Goal: Task Accomplishment & Management: Use online tool/utility

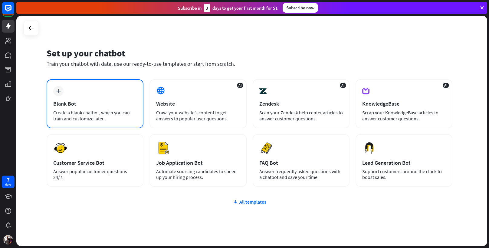
click at [109, 92] on div "plus Blank Bot Create a blank chatbot, which you can train and customize later." at bounding box center [95, 104] width 97 height 49
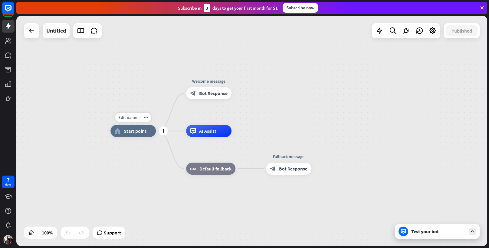
click at [124, 132] on span "Start point" at bounding box center [135, 131] width 23 height 6
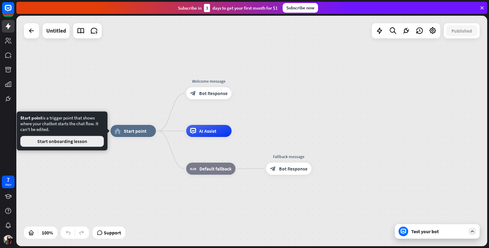
click at [99, 138] on button "Start onboarding lesson" at bounding box center [61, 141] width 83 height 11
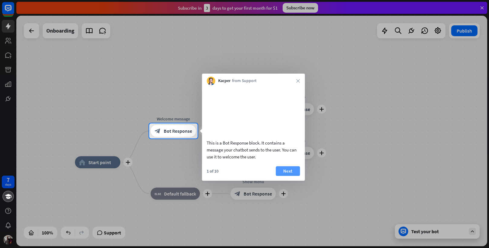
click at [287, 176] on button "Next" at bounding box center [287, 172] width 24 height 10
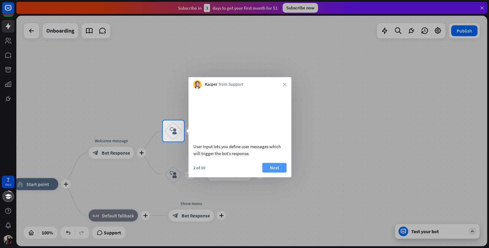
click at [276, 173] on button "Next" at bounding box center [274, 168] width 24 height 10
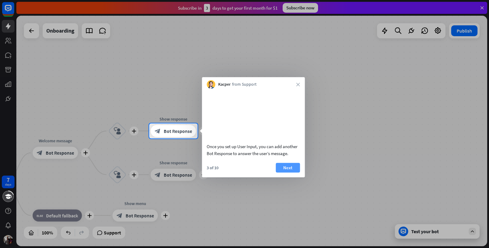
click at [278, 173] on button "Next" at bounding box center [287, 168] width 24 height 10
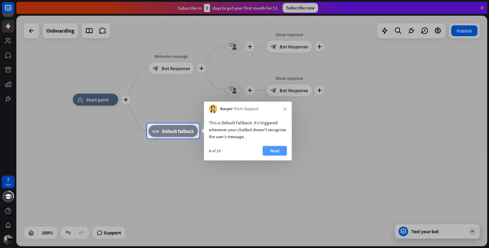
click at [275, 151] on button "Next" at bounding box center [274, 151] width 24 height 10
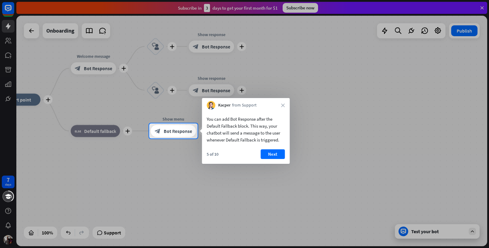
click at [275, 151] on button "Next" at bounding box center [272, 155] width 24 height 10
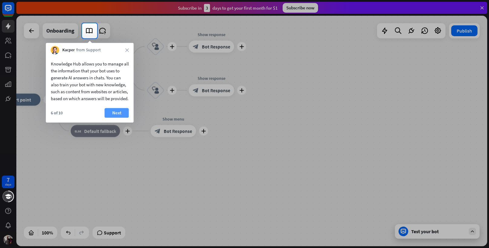
click at [122, 118] on button "Next" at bounding box center [117, 113] width 24 height 10
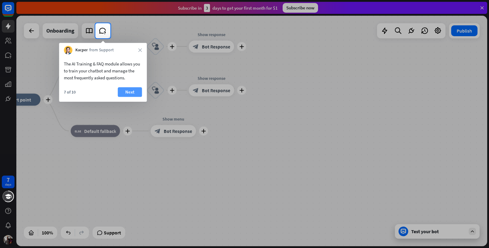
click at [138, 96] on button "Next" at bounding box center [130, 92] width 24 height 10
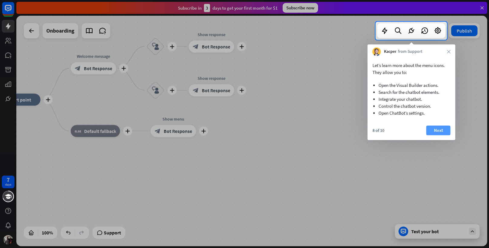
click at [437, 130] on button "Next" at bounding box center [438, 131] width 24 height 10
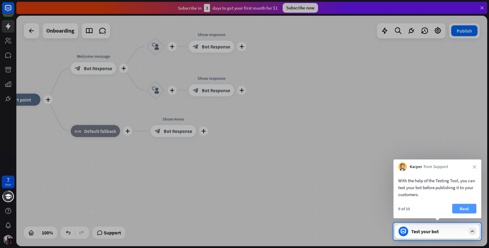
click at [464, 208] on button "Next" at bounding box center [464, 209] width 24 height 10
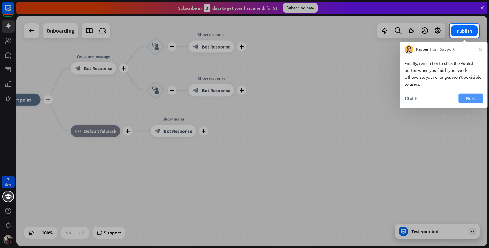
click at [477, 95] on button "Next" at bounding box center [470, 99] width 24 height 10
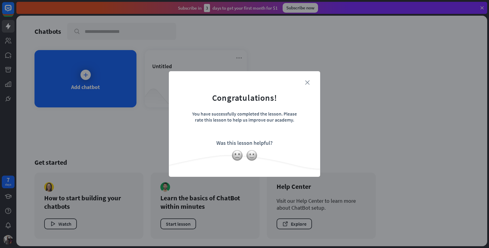
click at [308, 83] on icon "close" at bounding box center [307, 82] width 5 height 5
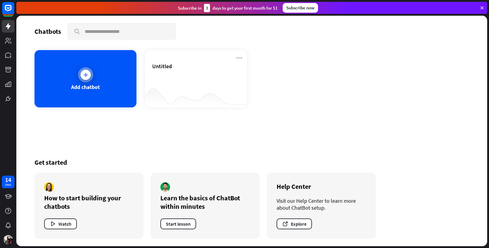
click at [111, 92] on div "Add chatbot" at bounding box center [85, 78] width 102 height 57
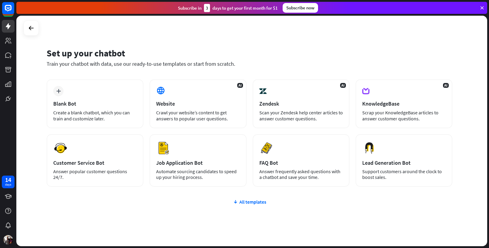
click at [111, 92] on div "plus Blank Bot Create a blank chatbot, which you can train and customize later." at bounding box center [95, 104] width 97 height 49
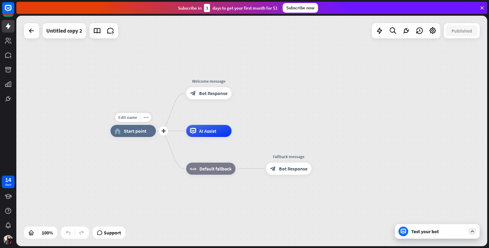
click at [125, 128] on div "home_2 Start point" at bounding box center [132, 131] width 45 height 12
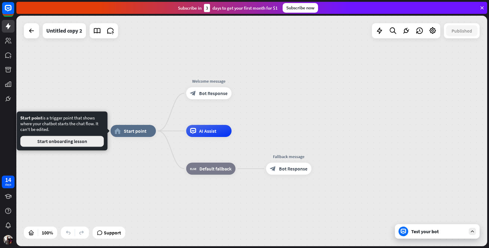
click at [80, 146] on button "Start onboarding lesson" at bounding box center [61, 141] width 83 height 11
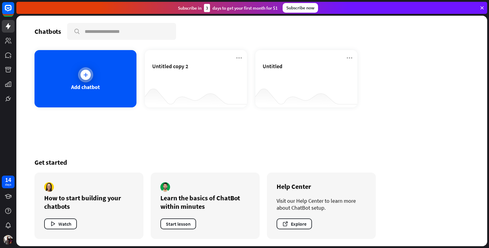
click at [87, 86] on div "Add chatbot" at bounding box center [85, 87] width 29 height 7
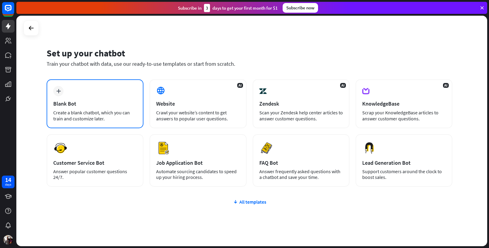
click at [85, 117] on div "Create a blank chatbot, which you can train and customize later." at bounding box center [94, 116] width 83 height 12
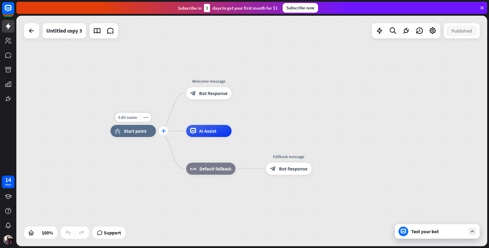
click at [161, 134] on div "plus" at bounding box center [163, 131] width 9 height 9
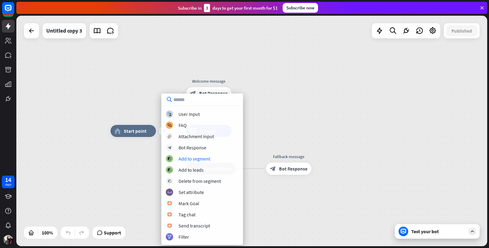
click at [53, 105] on div "plus home_2 Start point Welcome message block_bot_response Bot Response AI Assi…" at bounding box center [251, 131] width 470 height 231
